Goal: Obtain resource: Download file/media

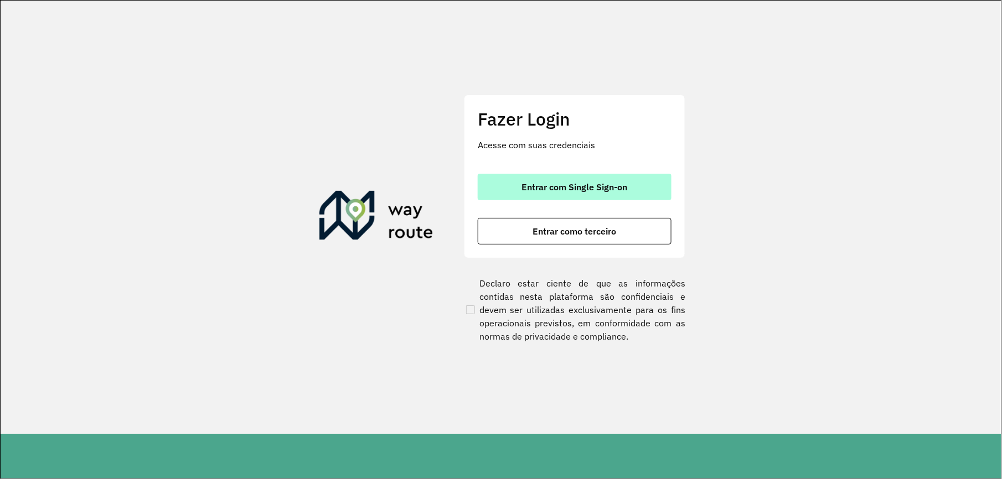
click at [627, 189] on span "Entrar com Single Sign-on" at bounding box center [575, 187] width 106 height 9
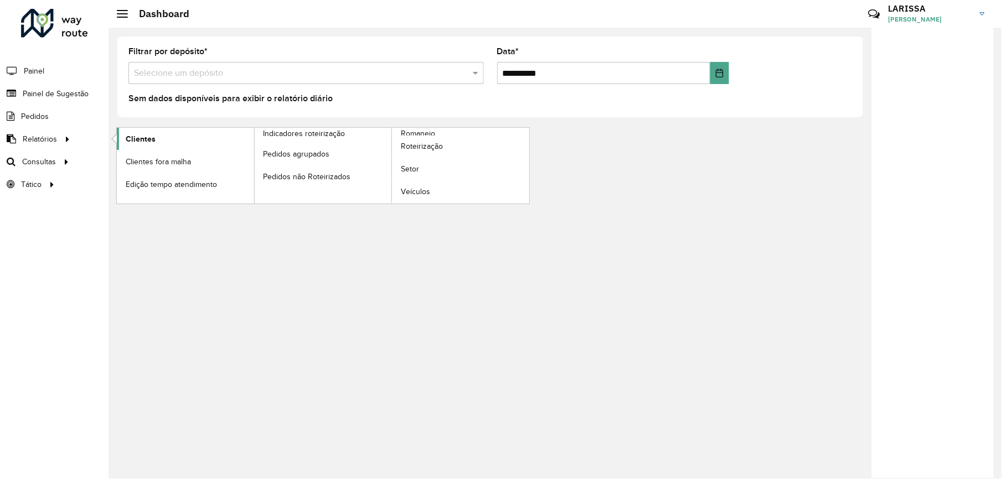
click at [131, 136] on span "Clientes" at bounding box center [141, 139] width 30 height 12
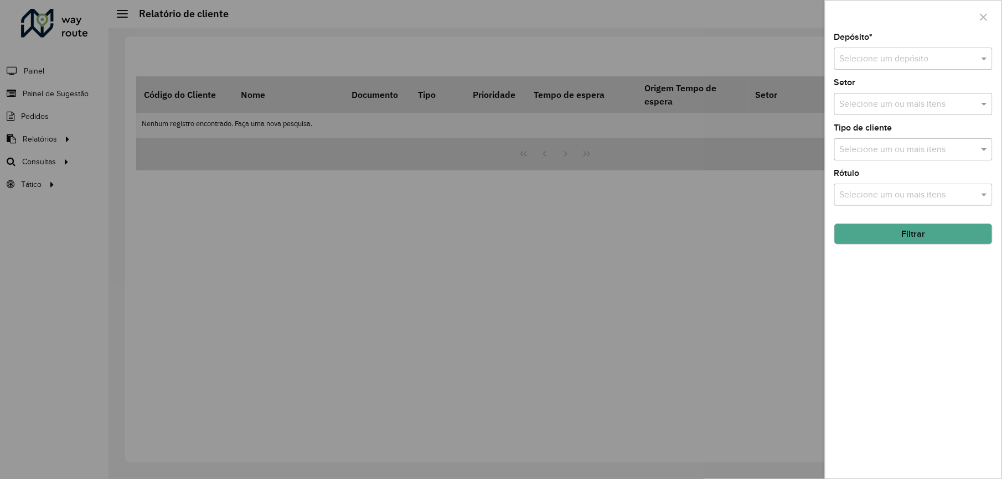
click at [876, 58] on input "text" at bounding box center [902, 59] width 125 height 13
click at [875, 102] on div "CDD Varginha" at bounding box center [913, 109] width 157 height 19
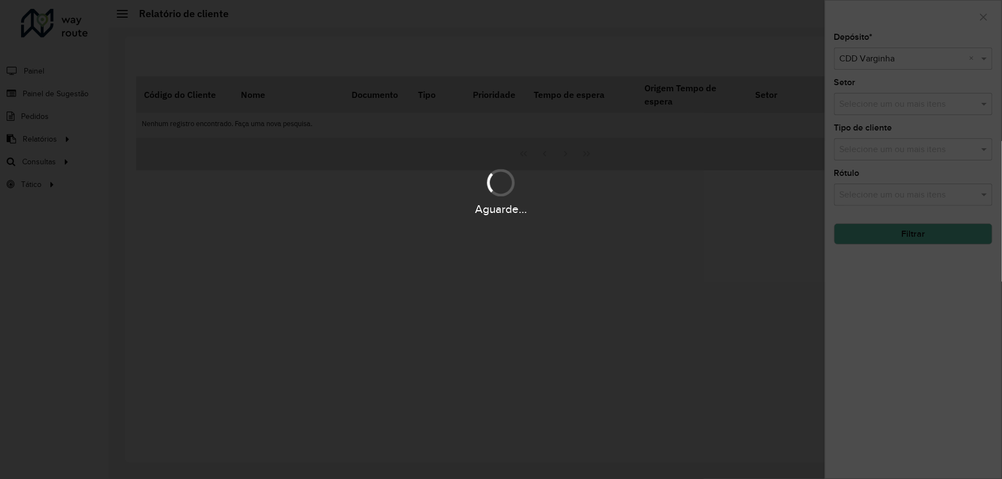
click at [917, 231] on div "Aguarde..." at bounding box center [501, 239] width 1002 height 479
click at [913, 231] on hb-app "Aguarde... Pop-up bloqueado! Seu navegador bloqueou automáticamente a abertura …" at bounding box center [501, 239] width 1002 height 479
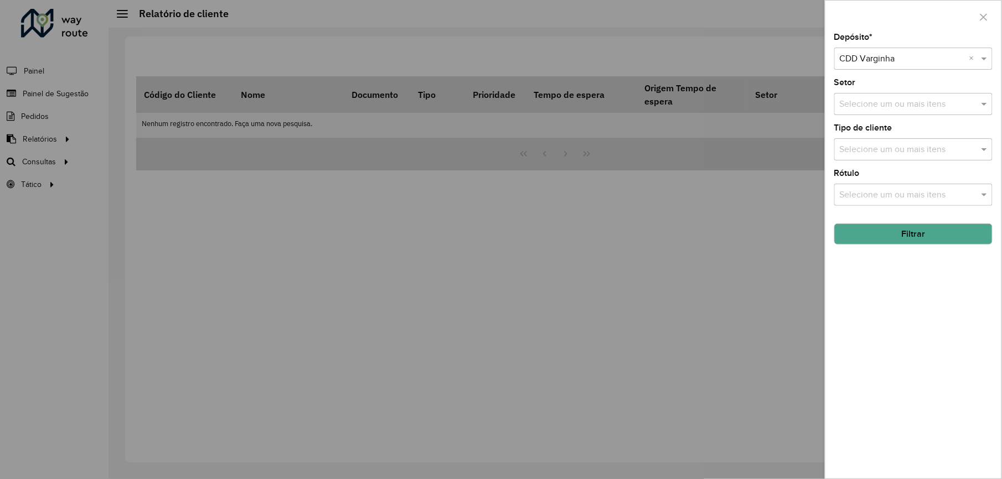
click at [913, 231] on button "Filtrar" at bounding box center [913, 234] width 158 height 21
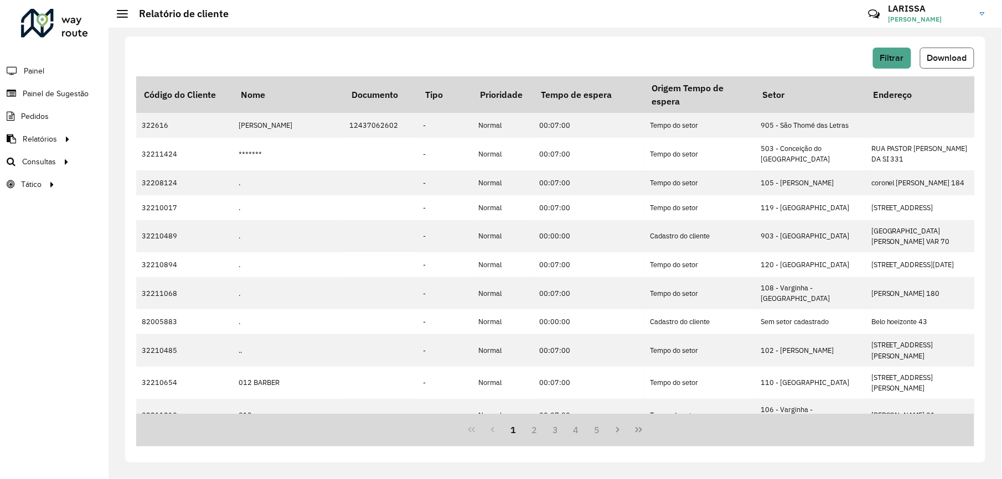
click at [942, 59] on span "Download" at bounding box center [947, 57] width 40 height 9
